Goal: Communication & Community: Share content

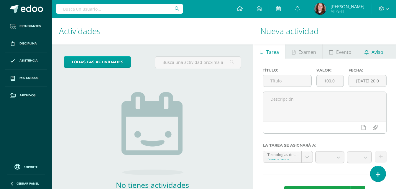
click at [375, 53] on span "Aviso" at bounding box center [378, 52] width 12 height 14
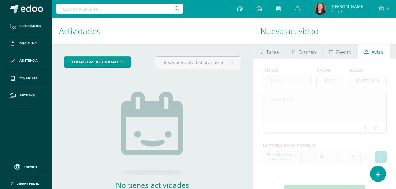
scroll to position [37, 0]
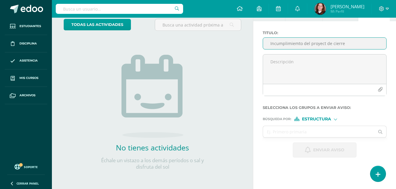
click at [326, 45] on input "Incumplimiemto del proyect de cierre" at bounding box center [324, 44] width 123 height 12
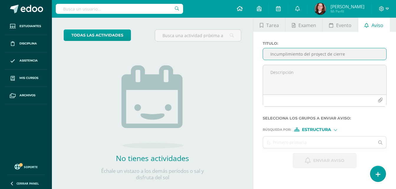
scroll to position [8, 0]
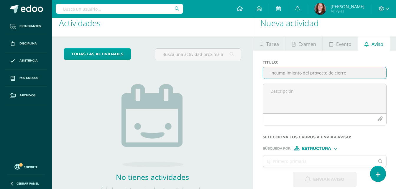
click at [348, 72] on input "Incumplimiento del proyecto de cierre" at bounding box center [324, 73] width 123 height 12
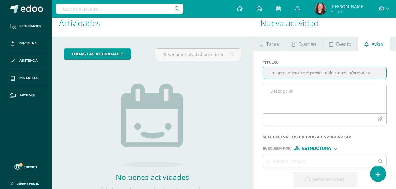
type input "Incumplimiento del proyecto de cierre Informática"
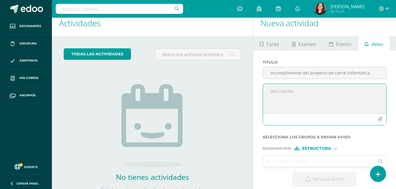
click at [290, 94] on textarea at bounding box center [324, 99] width 123 height 30
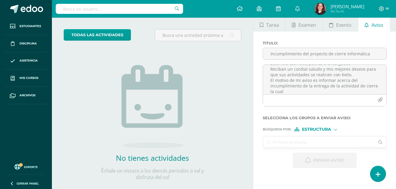
scroll to position [37, 0]
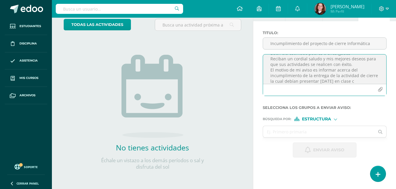
click at [351, 81] on textarea "Buen día estimado padres o encargados Reciban un cordial saludo y mis mejores d…" at bounding box center [324, 70] width 123 height 30
drag, startPoint x: 348, startPoint y: 77, endPoint x: 251, endPoint y: 44, distance: 102.7
click at [251, 44] on div "Actividades Actividad todas las Actividades No tienes actividades Échale un vis…" at bounding box center [224, 84] width 349 height 209
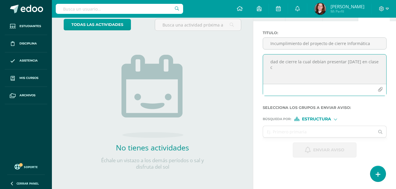
drag, startPoint x: 374, startPoint y: 61, endPoint x: 266, endPoint y: 52, distance: 108.1
click at [266, 52] on div "Titulo : Incumplimiento del proyecto de cierre Informática dad de cierre la cua…" at bounding box center [325, 66] width 129 height 70
type textarea "dad de cierre la cual debían presentar [DATE] en clase c"
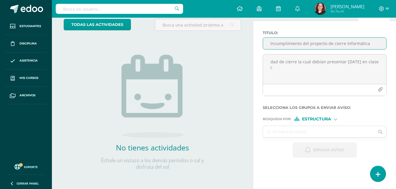
drag, startPoint x: 370, startPoint y: 41, endPoint x: 259, endPoint y: 41, distance: 111.0
click at [259, 41] on div "Titulo : Incumplimiento del proyecto de cierre Informática dad de cierre la cua…" at bounding box center [325, 94] width 143 height 146
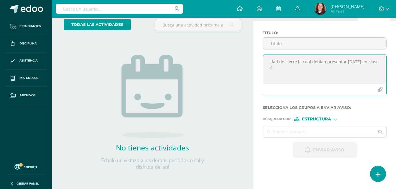
drag, startPoint x: 380, startPoint y: 63, endPoint x: 247, endPoint y: 58, distance: 132.6
click at [247, 58] on div "Actividades Actividad todas las Actividades No tienes actividades Échale un vis…" at bounding box center [224, 84] width 349 height 209
